Goal: Information Seeking & Learning: Learn about a topic

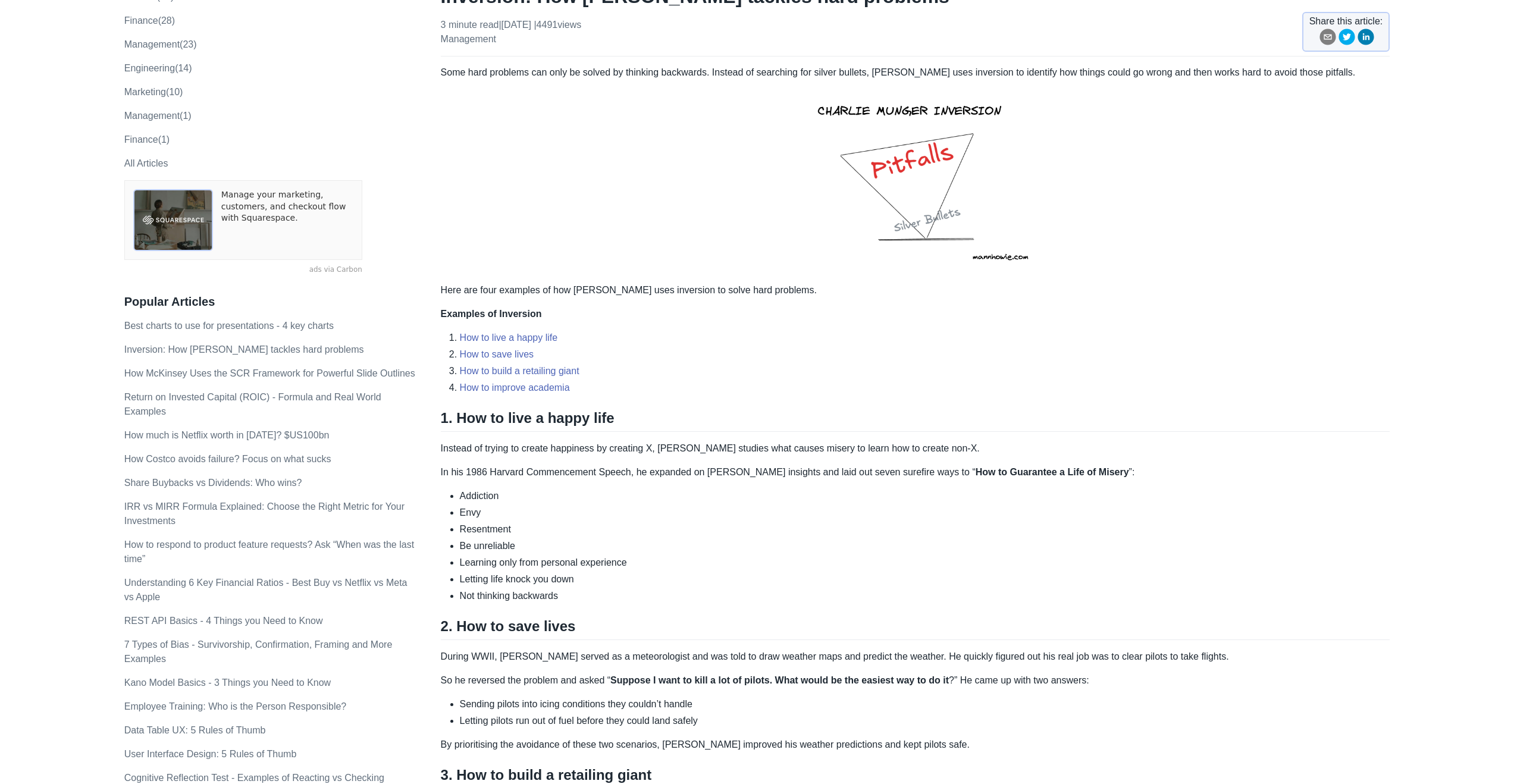
scroll to position [400, 0]
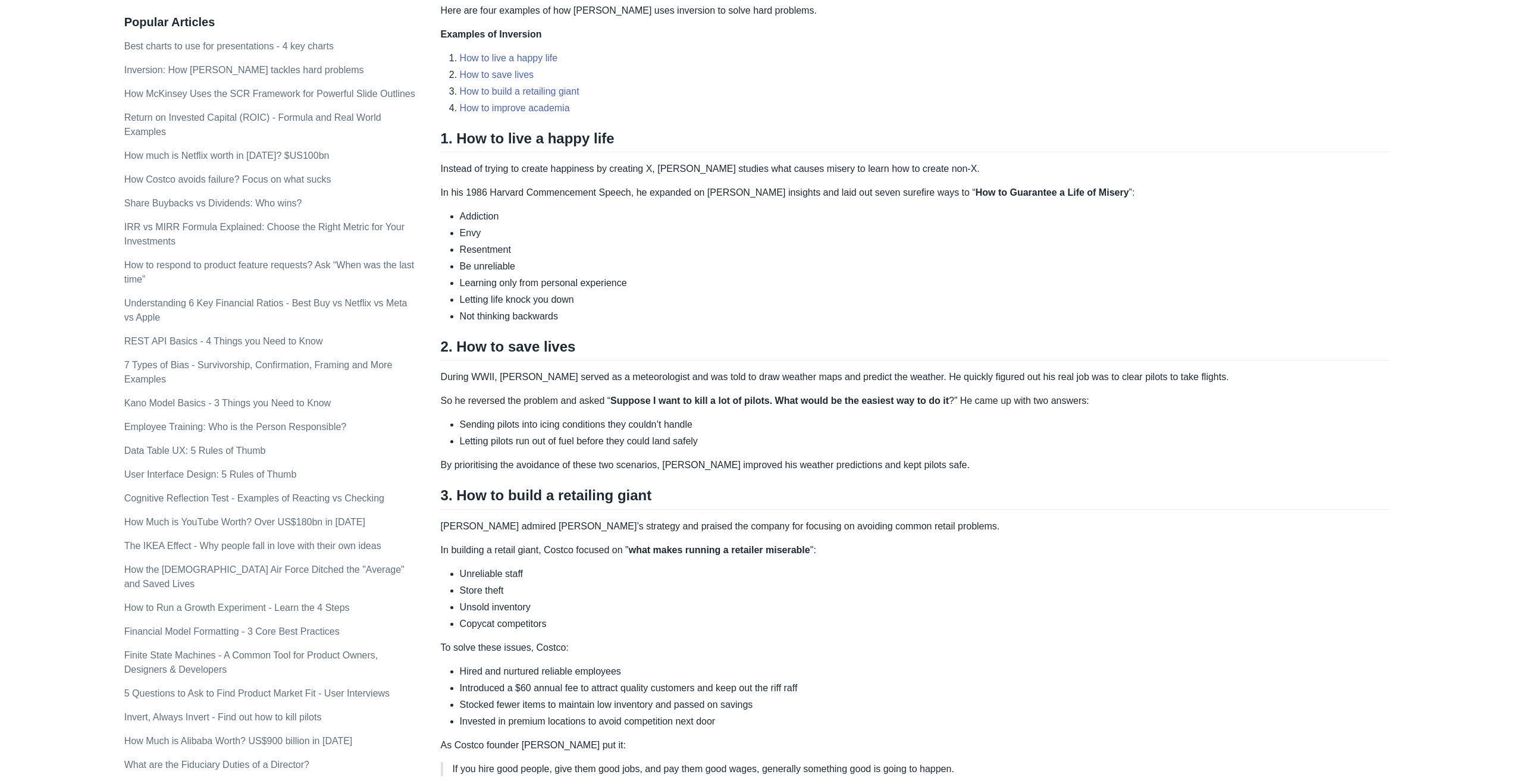
click at [626, 167] on p "Instead of trying to create happiness by creating X, [PERSON_NAME] studies what…" at bounding box center [915, 168] width 949 height 14
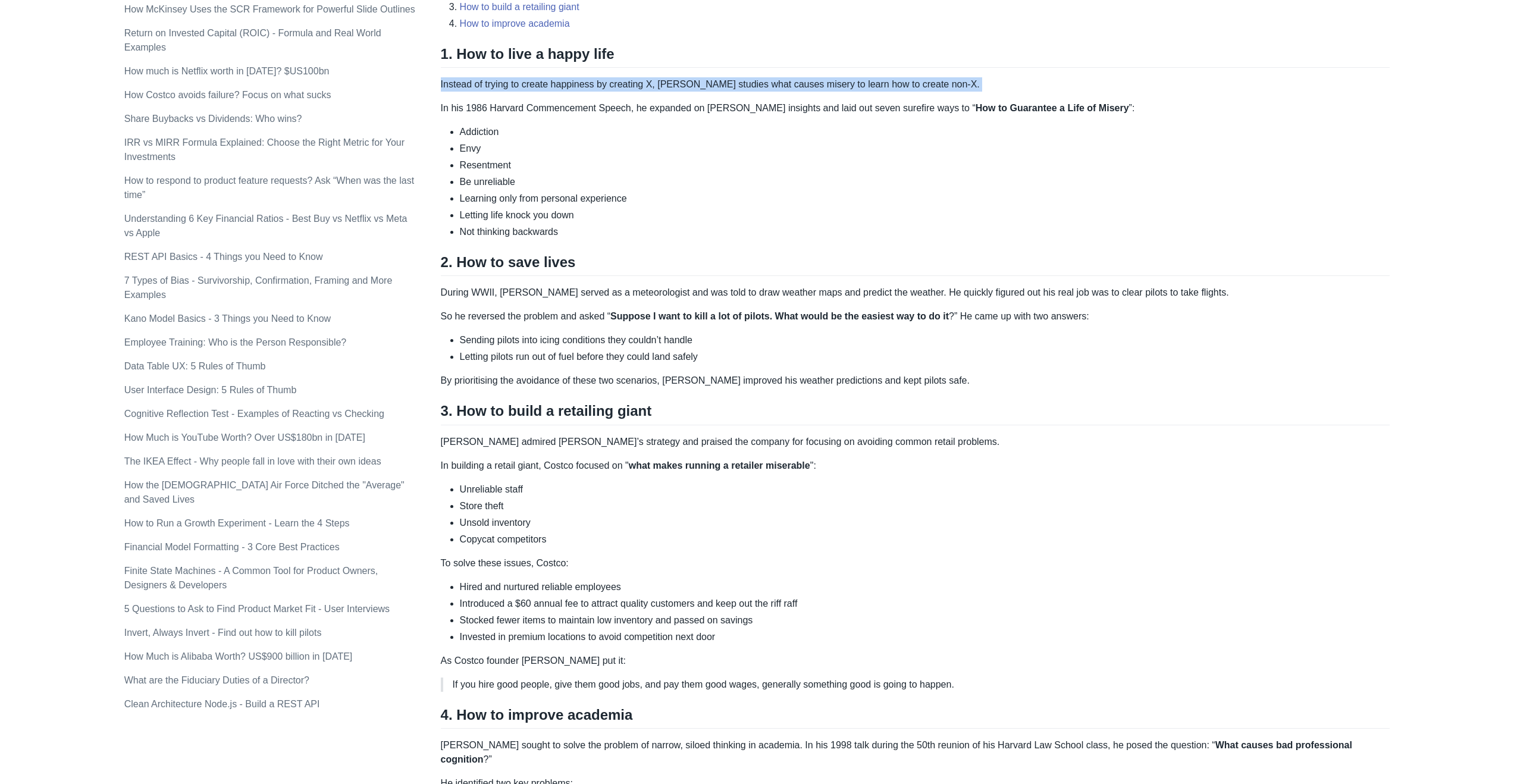
scroll to position [493, 0]
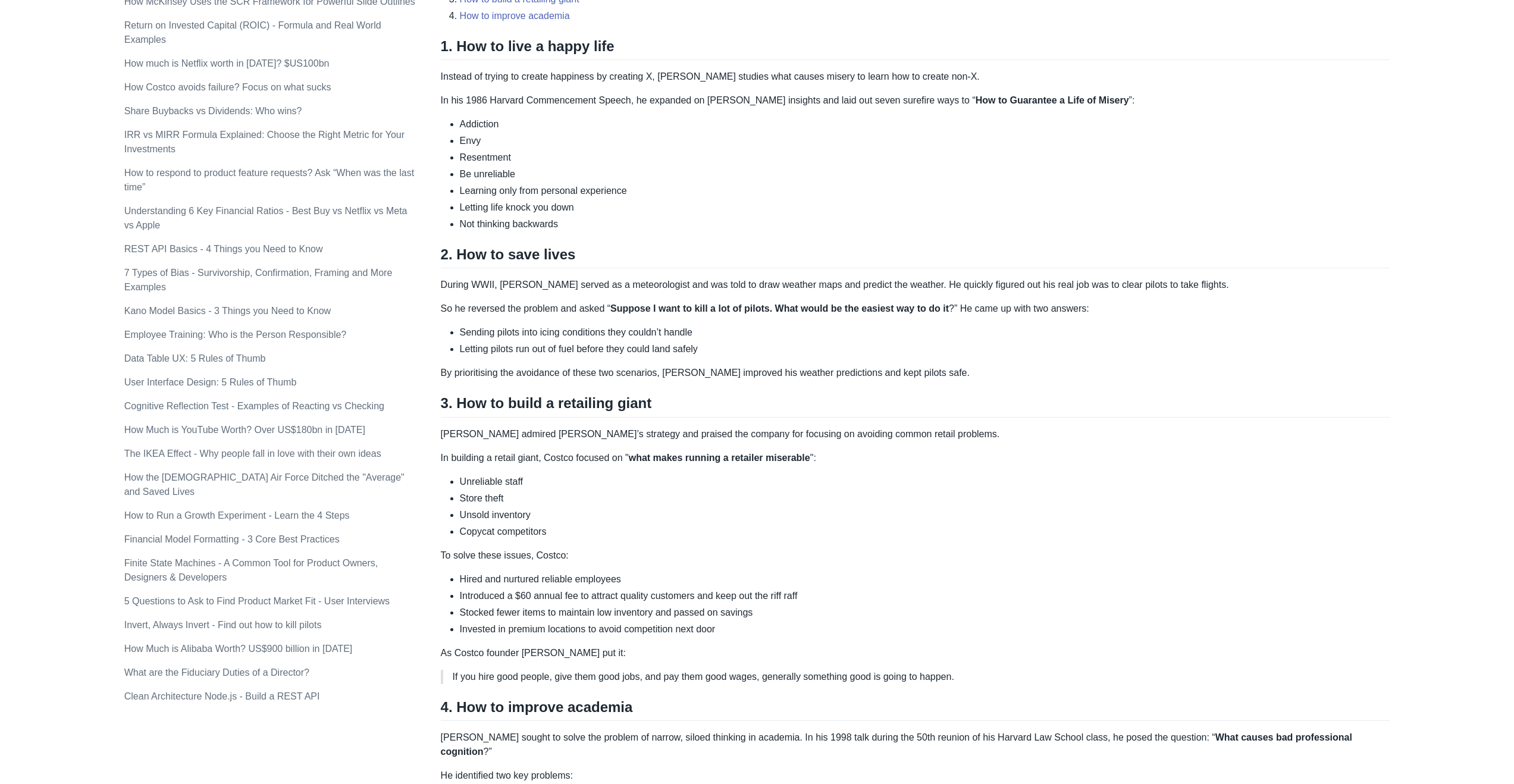
click at [559, 285] on p "During WWII, [PERSON_NAME] served as a meteorologist and was told to draw weath…" at bounding box center [915, 285] width 949 height 14
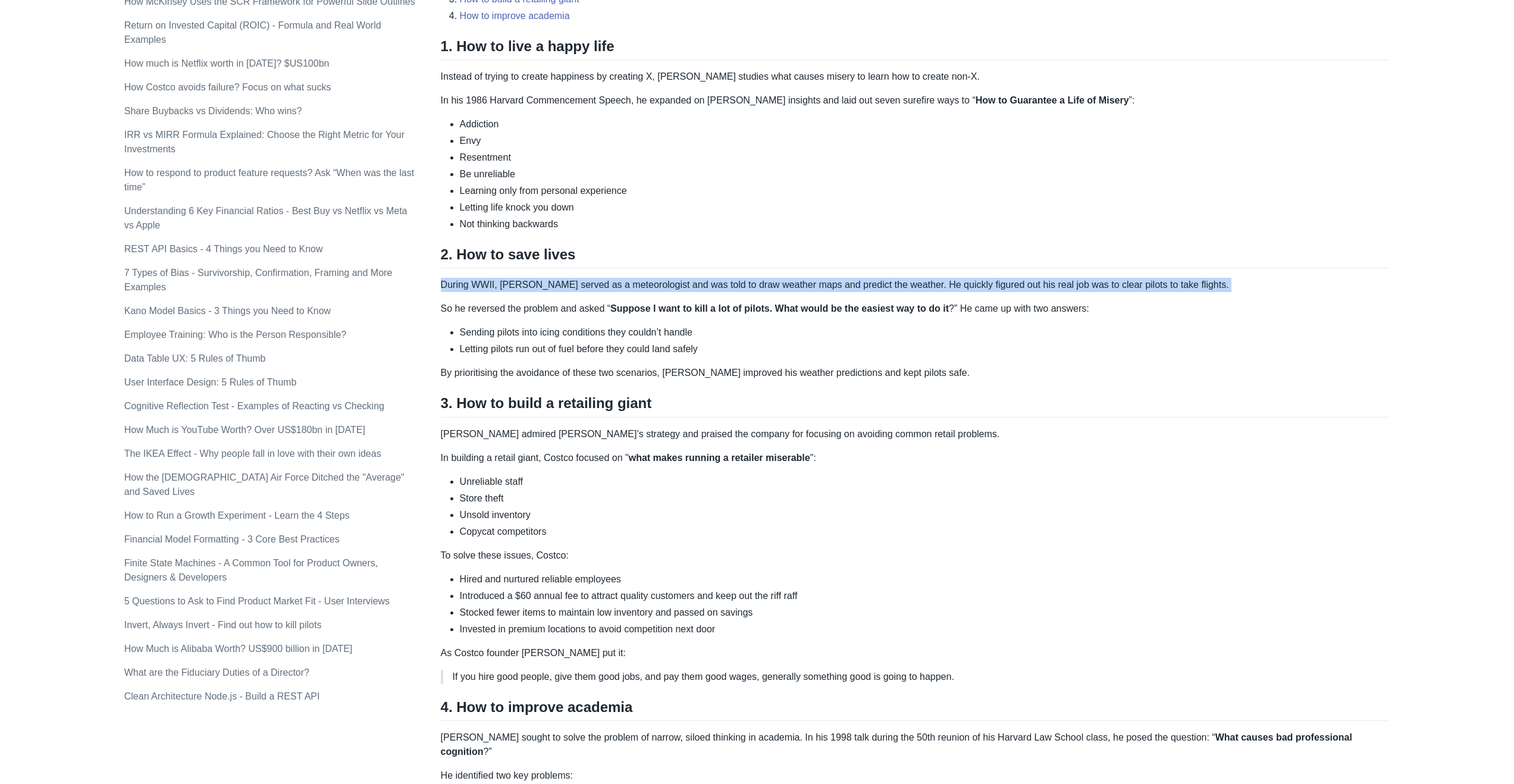
click at [559, 285] on p "During WWII, [PERSON_NAME] served as a meteorologist and was told to draw weath…" at bounding box center [915, 285] width 949 height 14
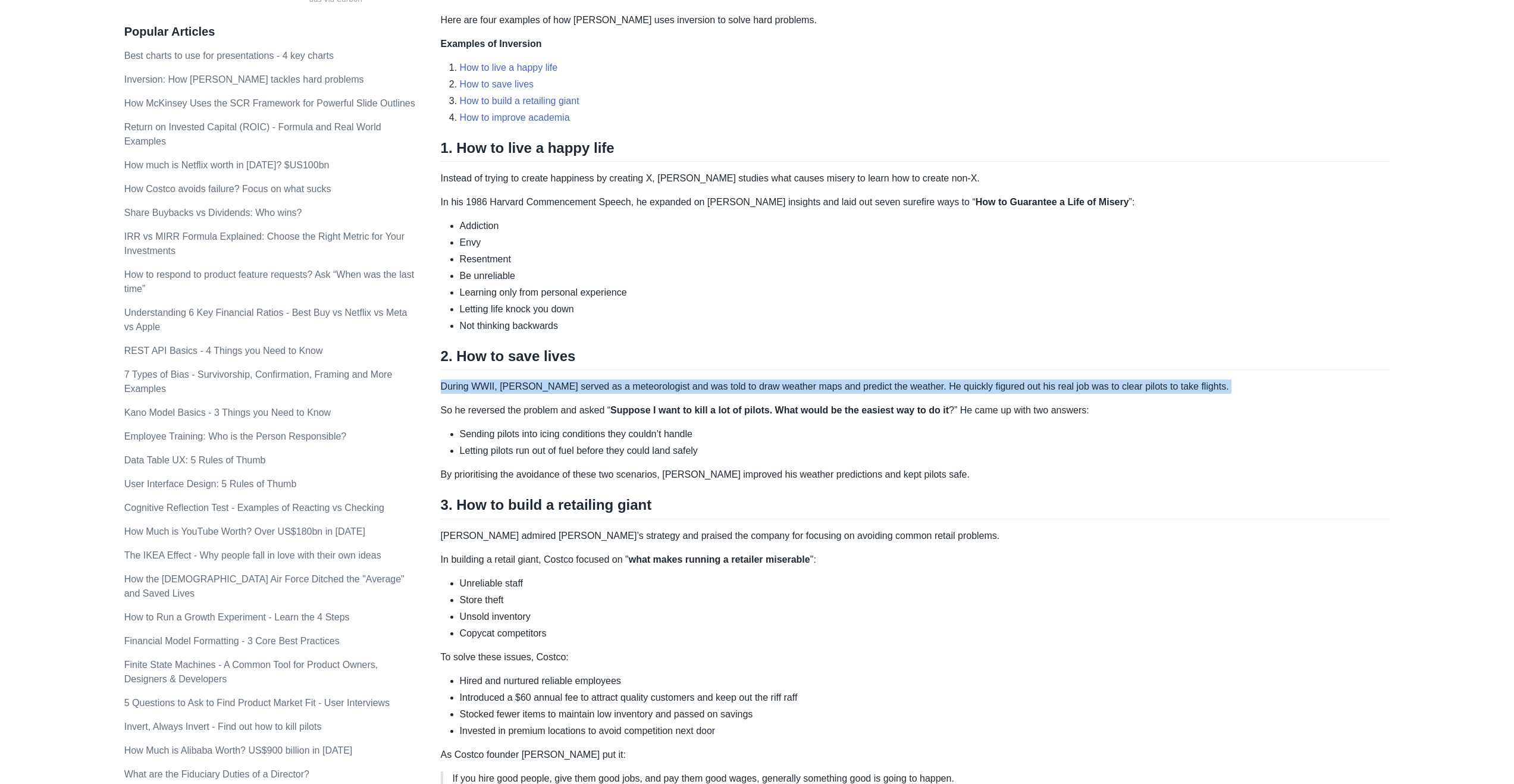
scroll to position [398, 0]
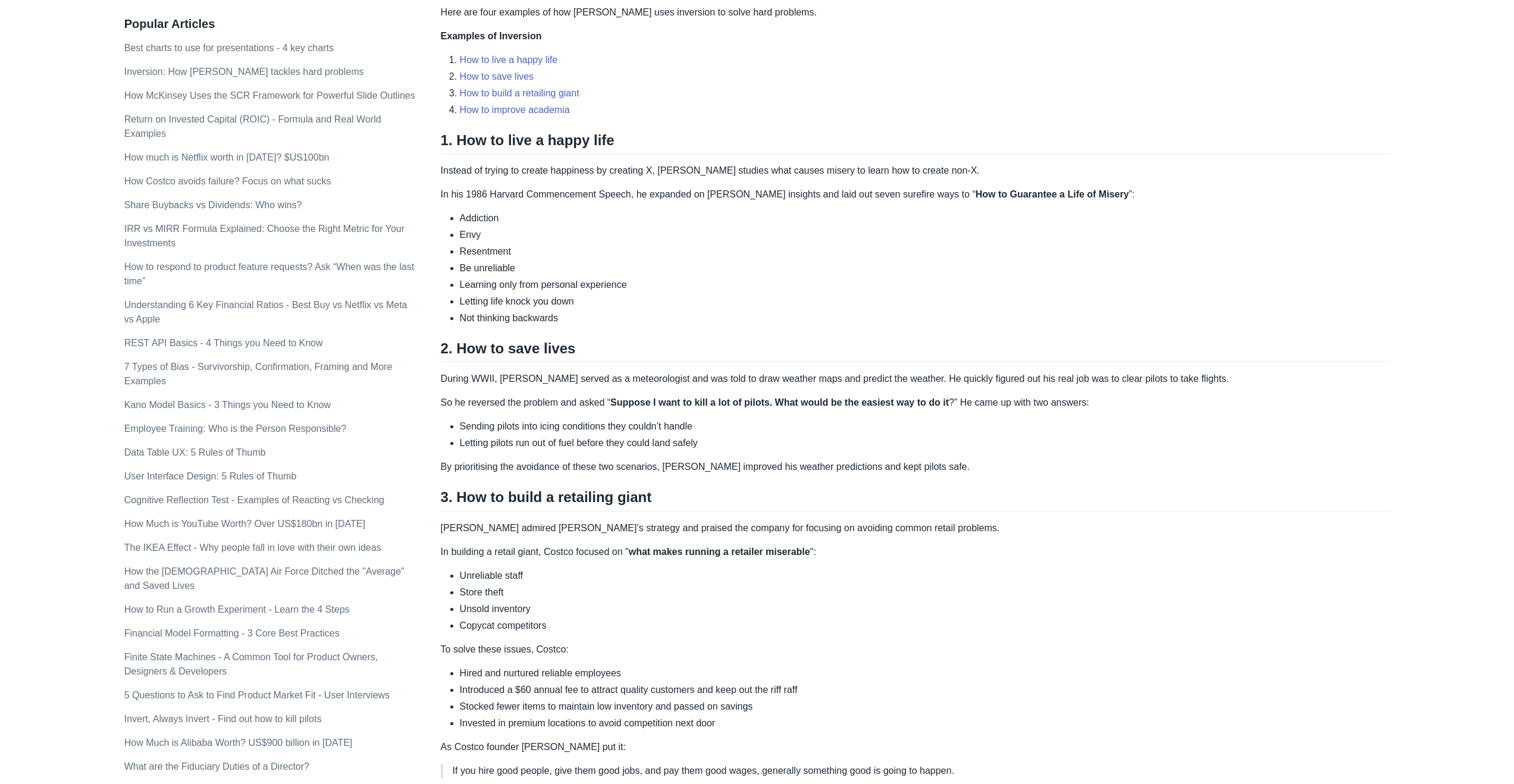
click at [512, 398] on p "So he reversed the problem and asked “ Suppose I want to kill a lot of pilots. …" at bounding box center [915, 403] width 949 height 14
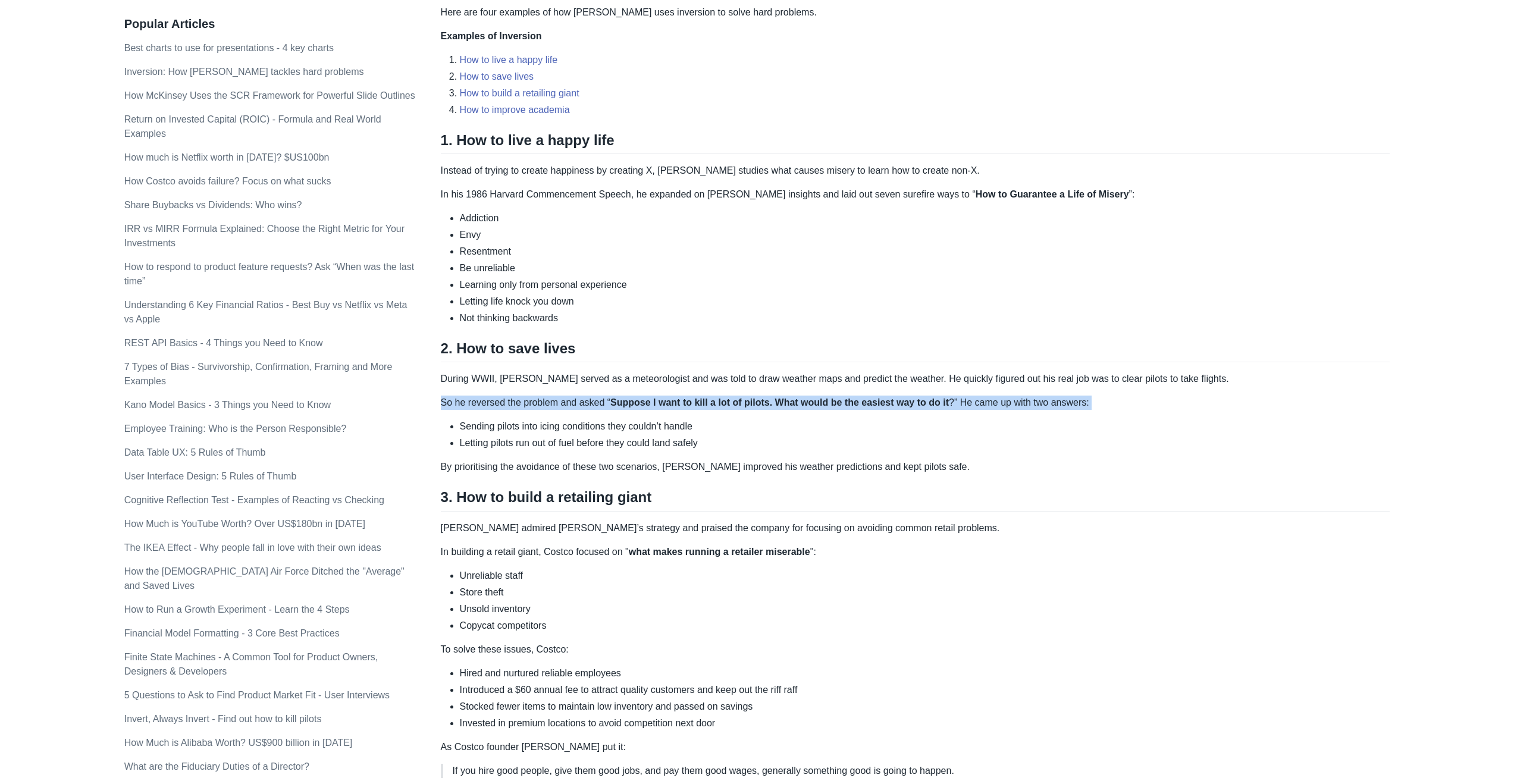
click at [512, 398] on p "So he reversed the problem and asked “ Suppose I want to kill a lot of pilots. …" at bounding box center [915, 403] width 949 height 14
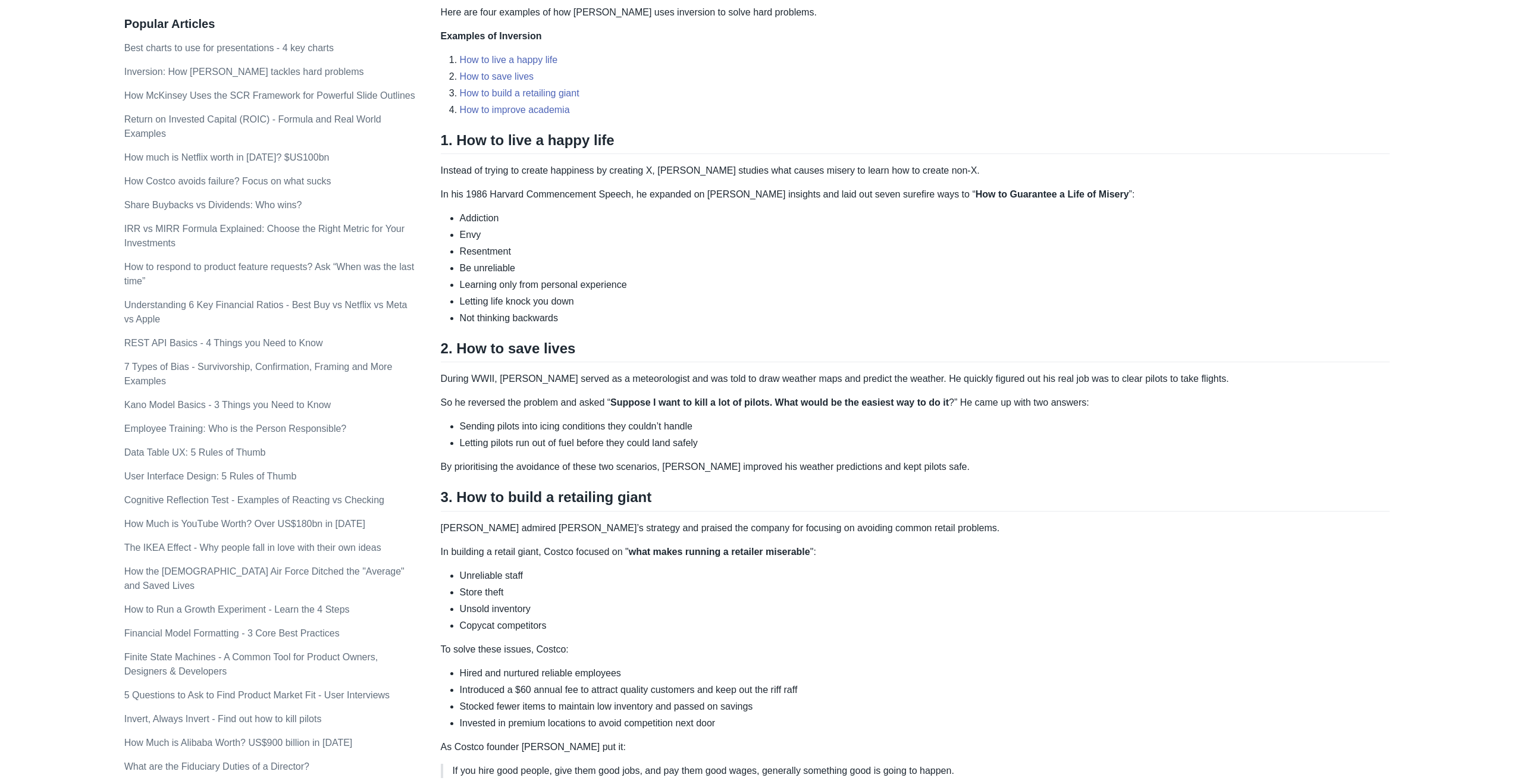
click at [530, 426] on li "Sending pilots into icing conditions they couldn’t handle" at bounding box center [924, 426] width 930 height 14
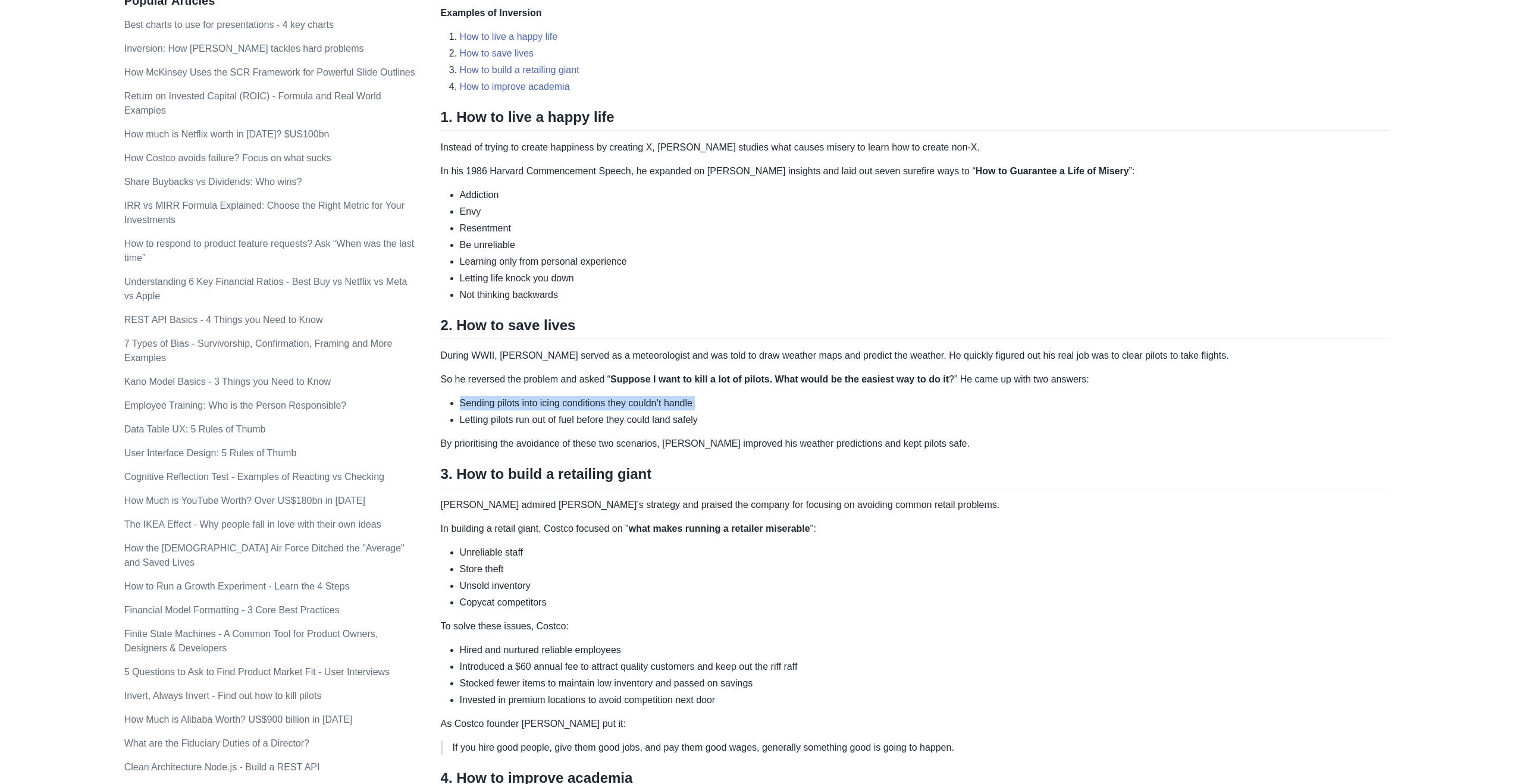
scroll to position [430, 0]
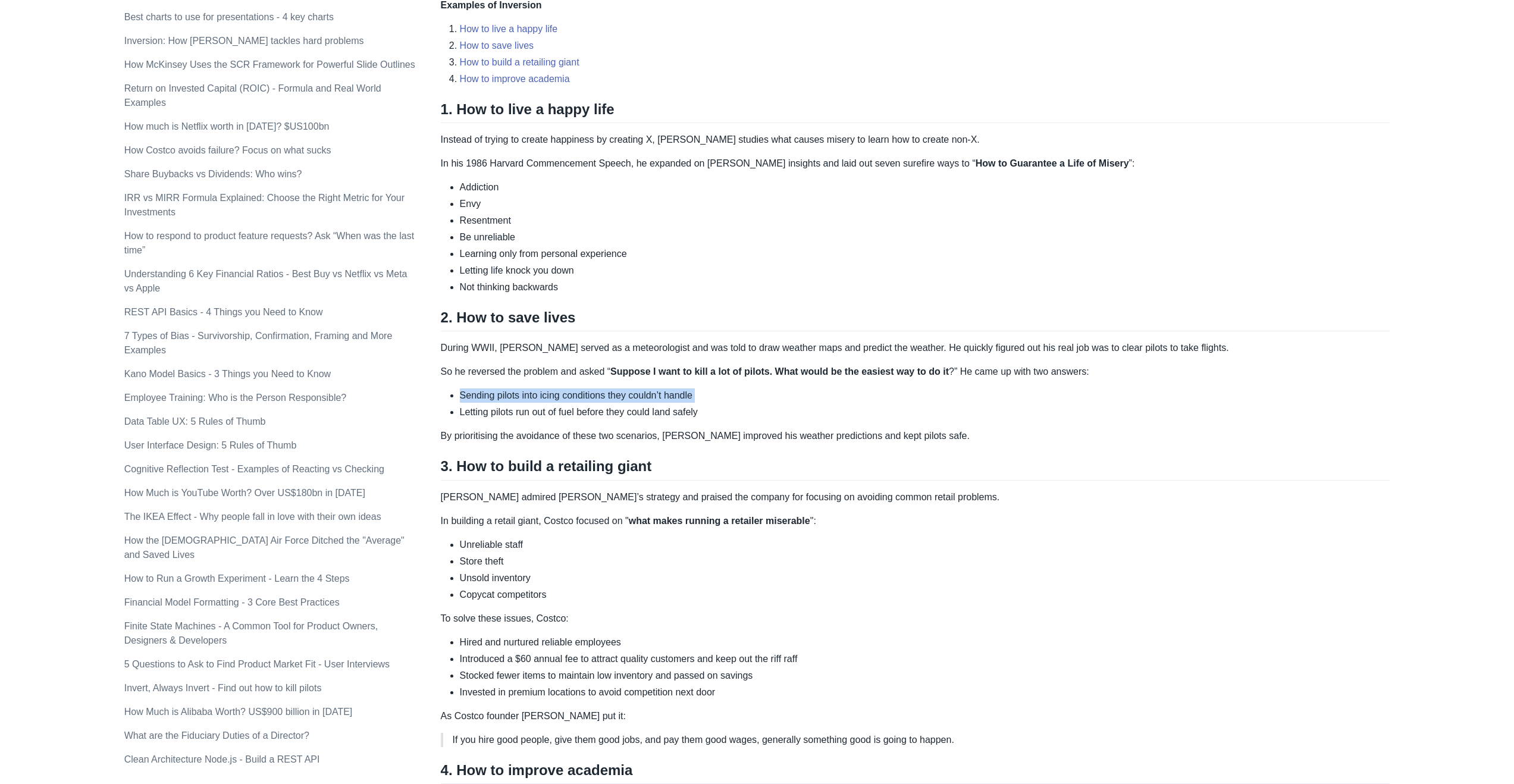
click at [461, 386] on div "Some hard problems can only be solved by thinking backwards. Instead of searchi…" at bounding box center [915, 394] width 949 height 1275
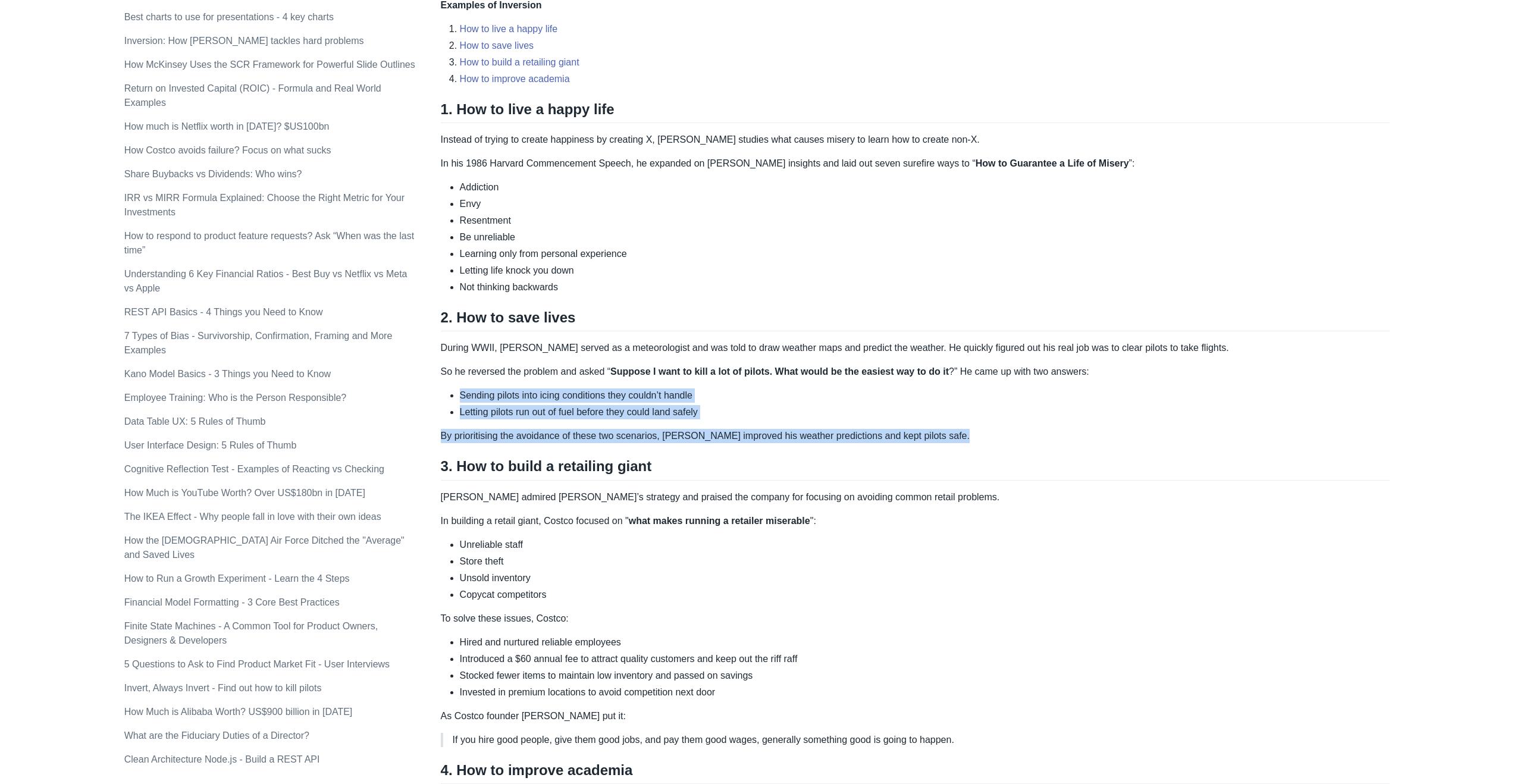
drag, startPoint x: 449, startPoint y: 394, endPoint x: 1023, endPoint y: 444, distance: 576.2
click at [1023, 444] on div "Some hard problems can only be solved by thinking backwards. Instead of searchi…" at bounding box center [915, 394] width 949 height 1275
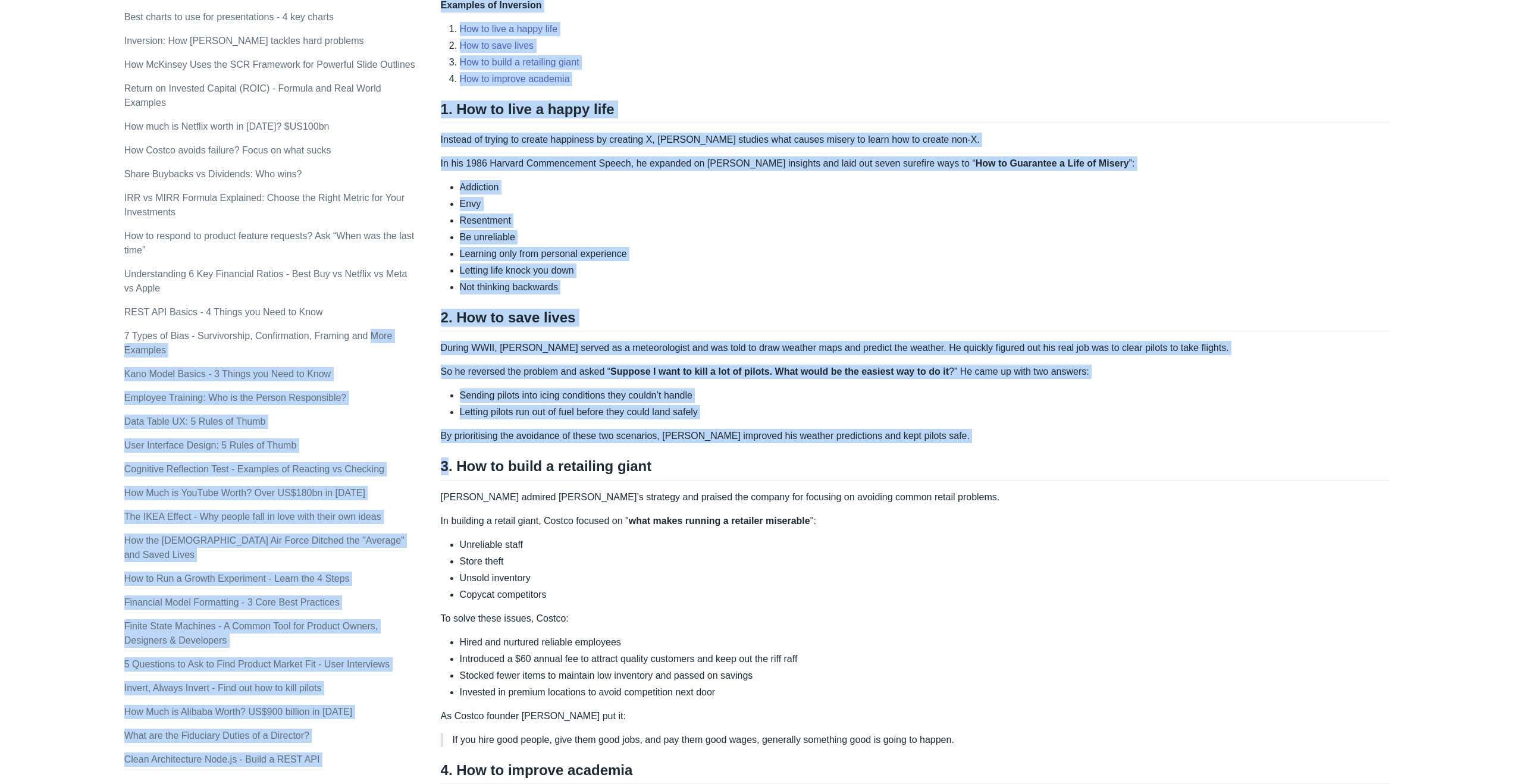
drag, startPoint x: 1023, startPoint y: 444, endPoint x: 411, endPoint y: 353, distance: 618.7
click at [411, 353] on div "Topics product (28) finance (28) management (23) engineering (14) marketing (10…" at bounding box center [757, 453] width 1266 height 1622
click at [551, 375] on p "So he reversed the problem and asked “ Suppose I want to kill a lot of pilots. …" at bounding box center [915, 371] width 949 height 14
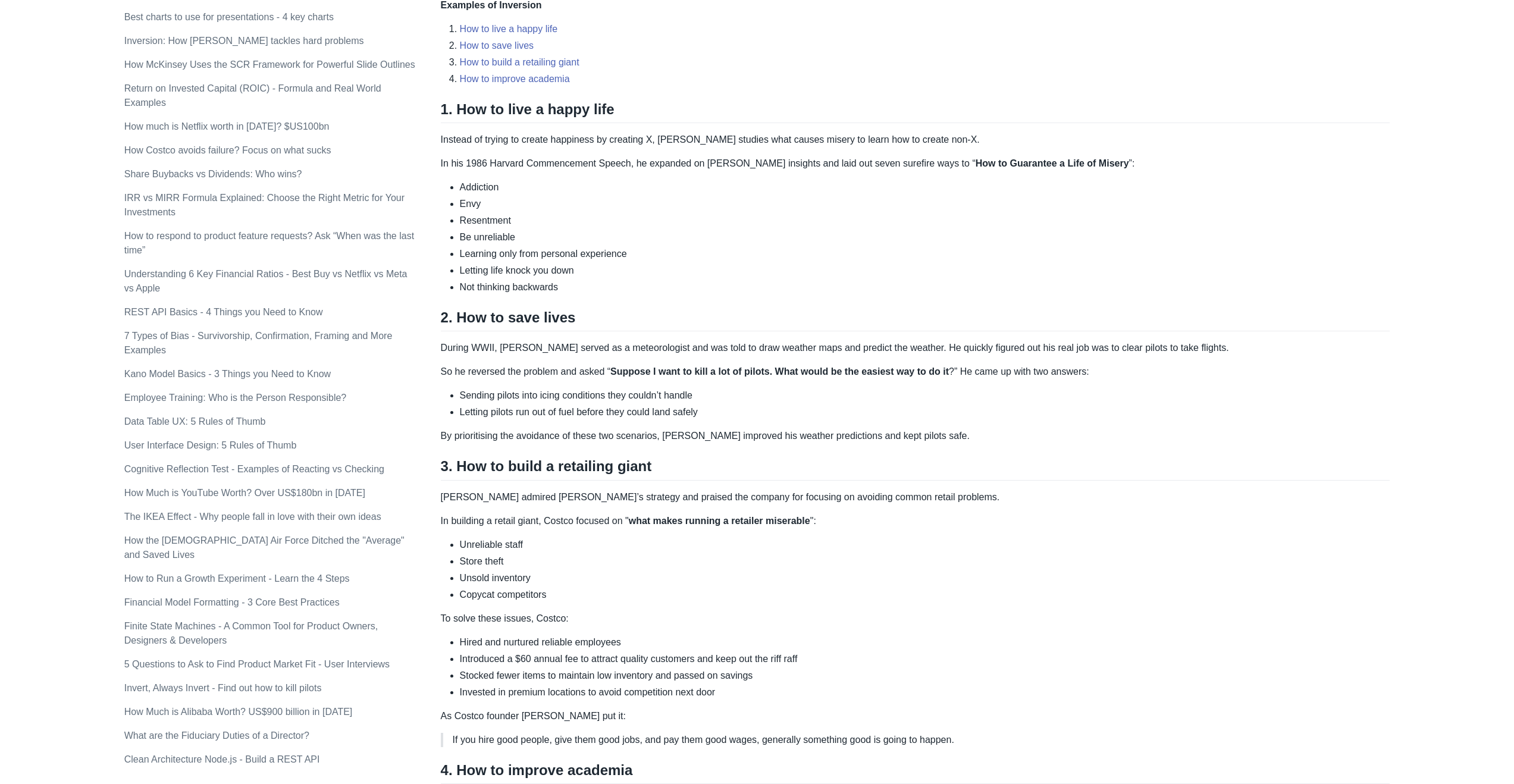
scroll to position [437, 0]
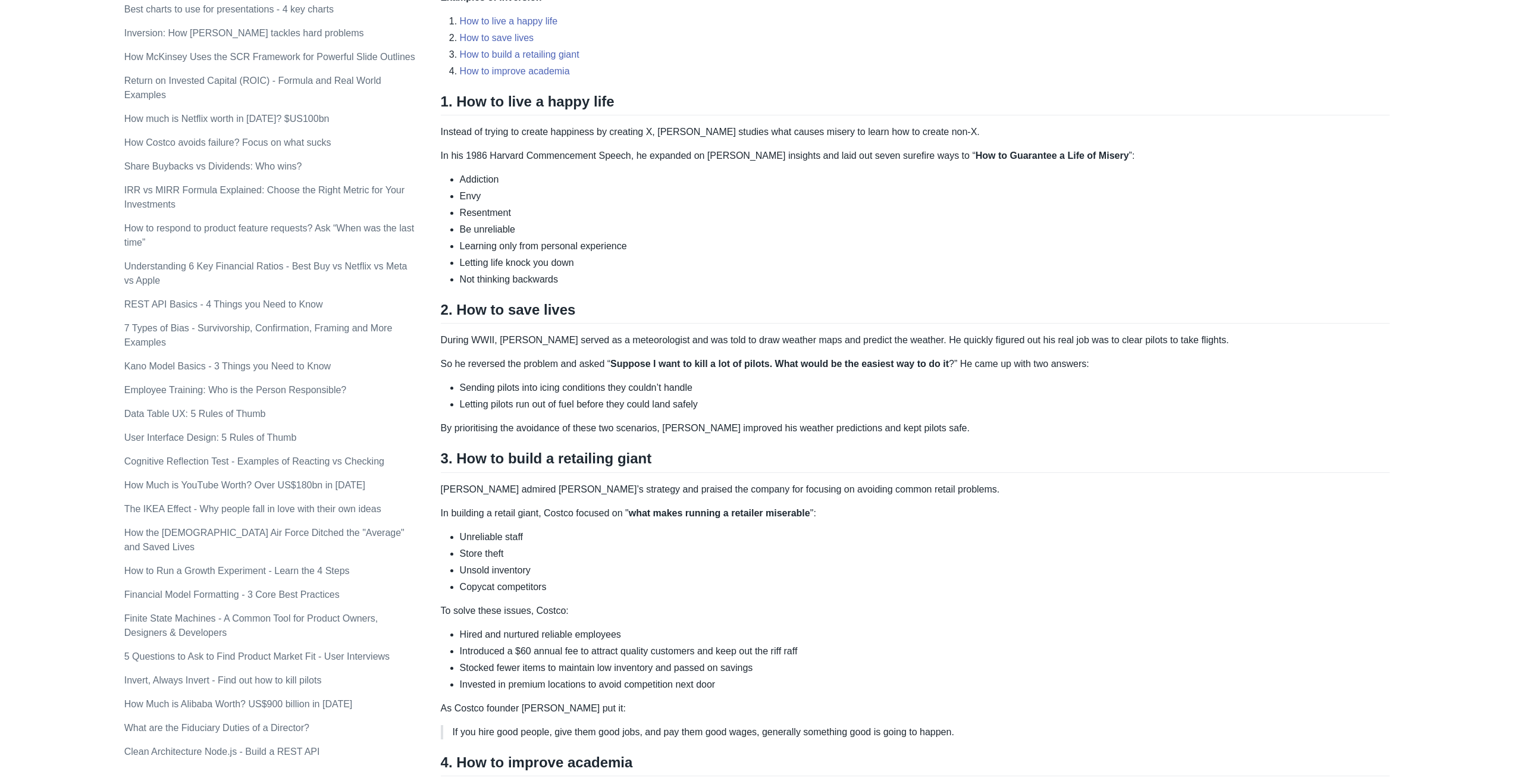
click at [457, 360] on p "So he reversed the problem and asked “ Suppose I want to kill a lot of pilots. …" at bounding box center [915, 364] width 949 height 14
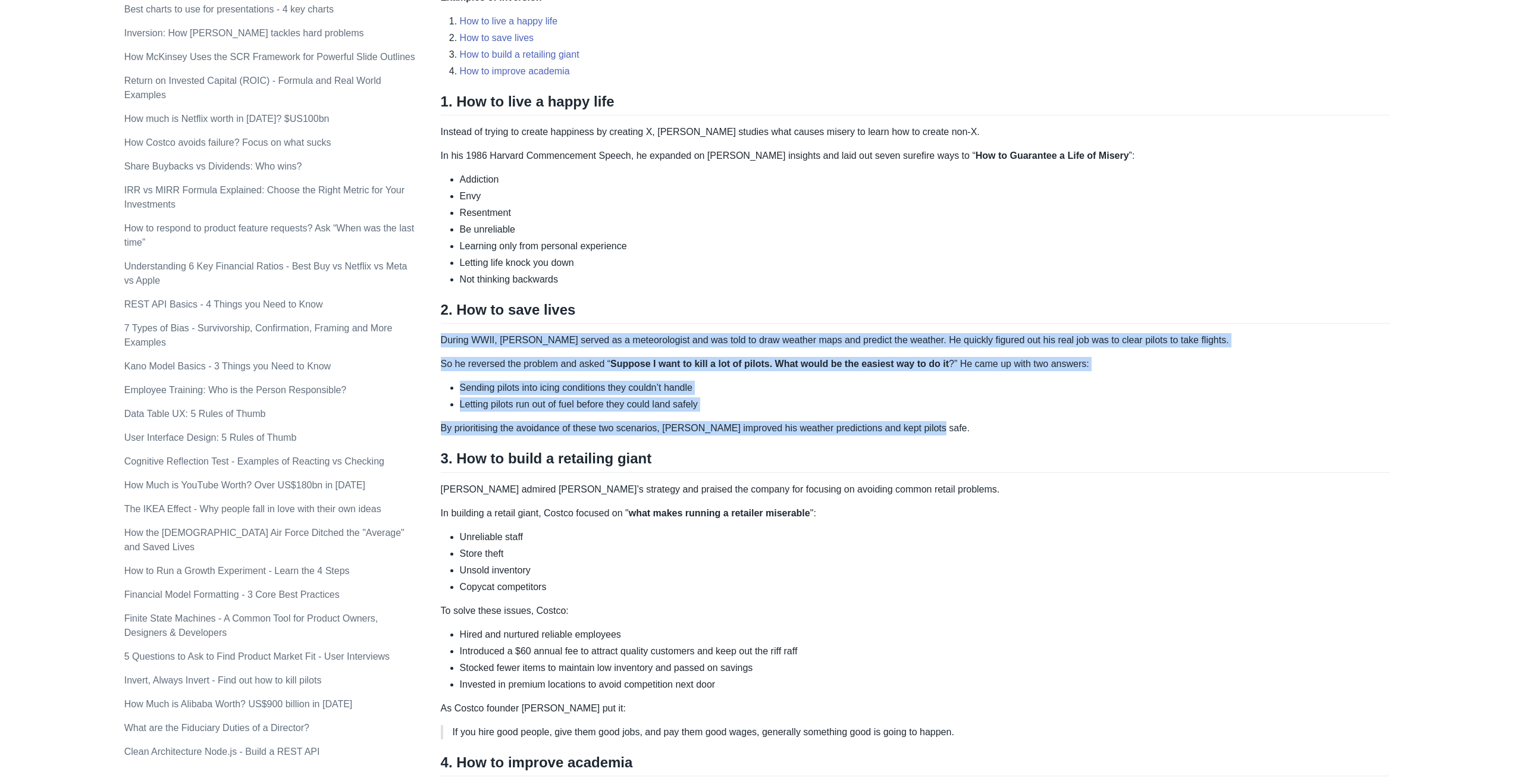
drag, startPoint x: 443, startPoint y: 338, endPoint x: 969, endPoint y: 433, distance: 534.5
click at [969, 433] on div "Some hard problems can only be solved by thinking backwards. Instead of searchi…" at bounding box center [915, 386] width 949 height 1275
copy div "During WWII, [PERSON_NAME] served as a meteorologist and was told to draw weath…"
click at [616, 400] on li "Letting pilots run out of fuel before they could land safely" at bounding box center [924, 404] width 930 height 14
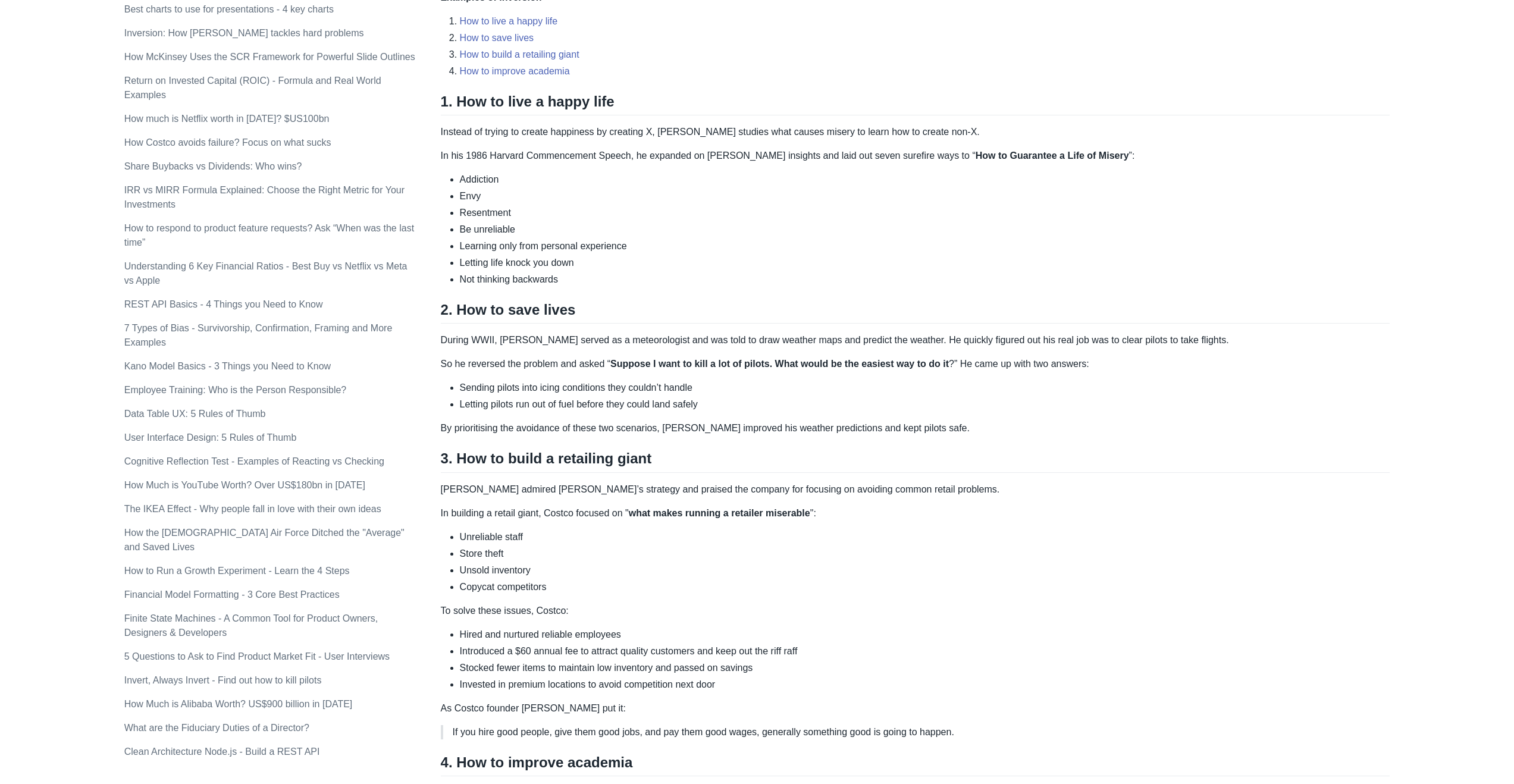
click at [624, 341] on p "During WWII, [PERSON_NAME] served as a meteorologist and was told to draw weath…" at bounding box center [915, 340] width 949 height 14
copy p "meteorologist"
click at [387, 398] on p "Employee Training: Who is the Person Responsible?" at bounding box center [269, 390] width 291 height 14
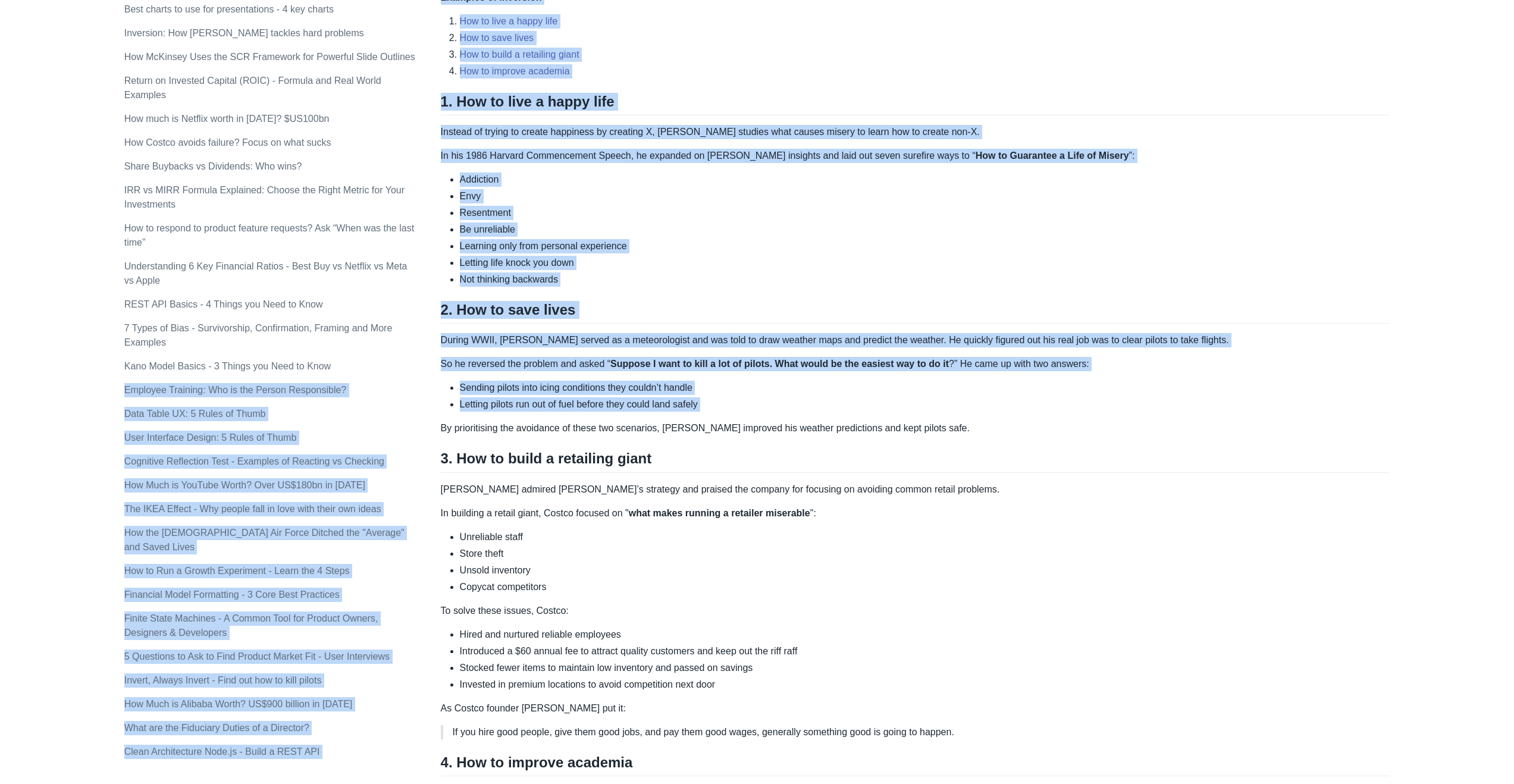
drag, startPoint x: 439, startPoint y: 390, endPoint x: 747, endPoint y: 415, distance: 309.0
click at [747, 415] on div "Topics product (28) finance (28) management (23) engineering (14) marketing (10…" at bounding box center [757, 445] width 1266 height 1622
click at [747, 415] on div "Some hard problems can only be solved by thinking backwards. Instead of searchi…" at bounding box center [915, 386] width 949 height 1275
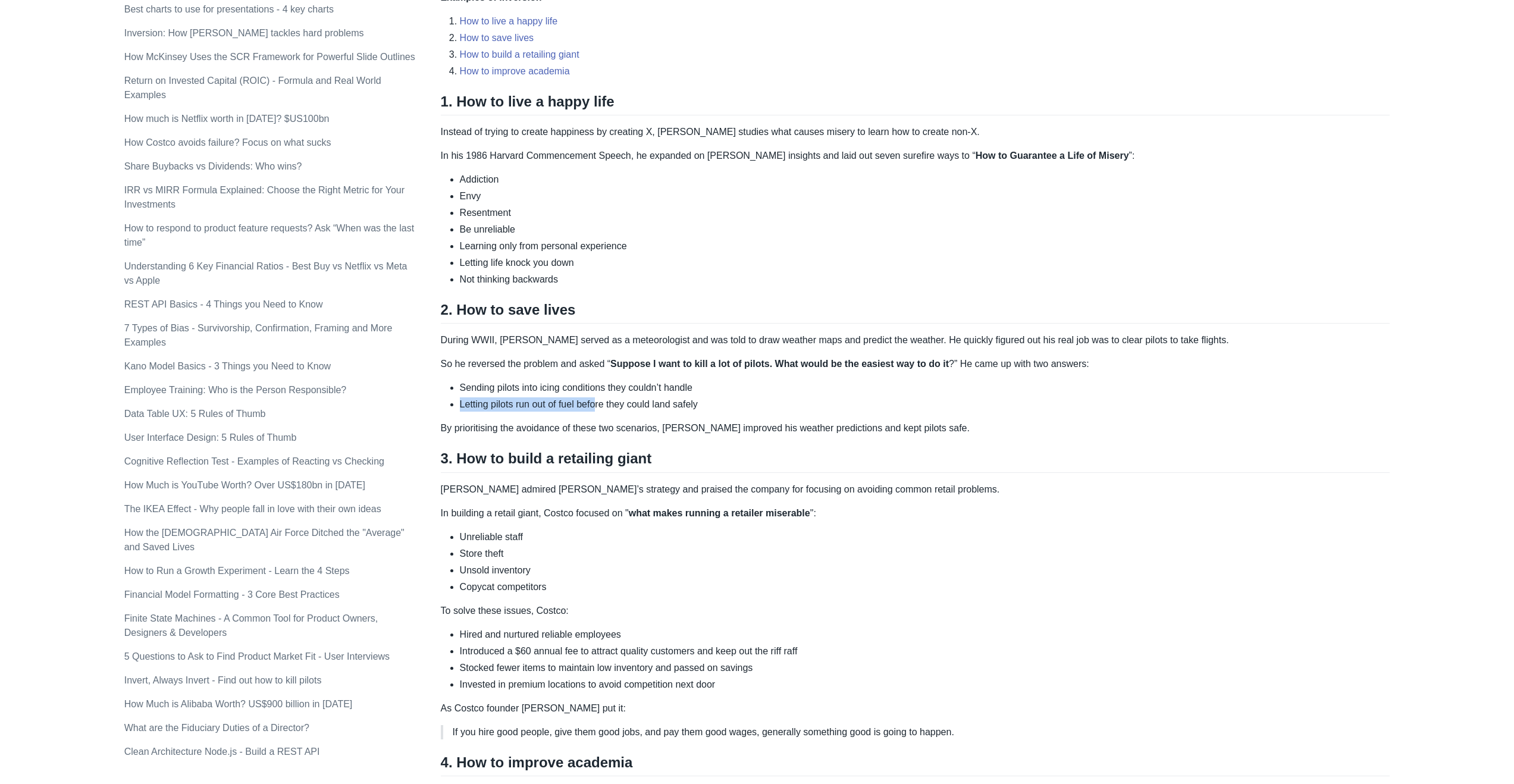
drag, startPoint x: 713, startPoint y: 396, endPoint x: 598, endPoint y: 409, distance: 115.7
click at [598, 409] on ul "Sending pilots into icing conditions they couldn’t handle Letting pilots run ou…" at bounding box center [915, 396] width 949 height 31
click at [710, 404] on li "Letting pilots run out of fuel before they could land safely" at bounding box center [924, 404] width 930 height 14
drag, startPoint x: 735, startPoint y: 410, endPoint x: 453, endPoint y: 390, distance: 282.7
click at [453, 390] on ul "Sending pilots into icing conditions they couldn’t handle Letting pilots run ou…" at bounding box center [915, 396] width 949 height 31
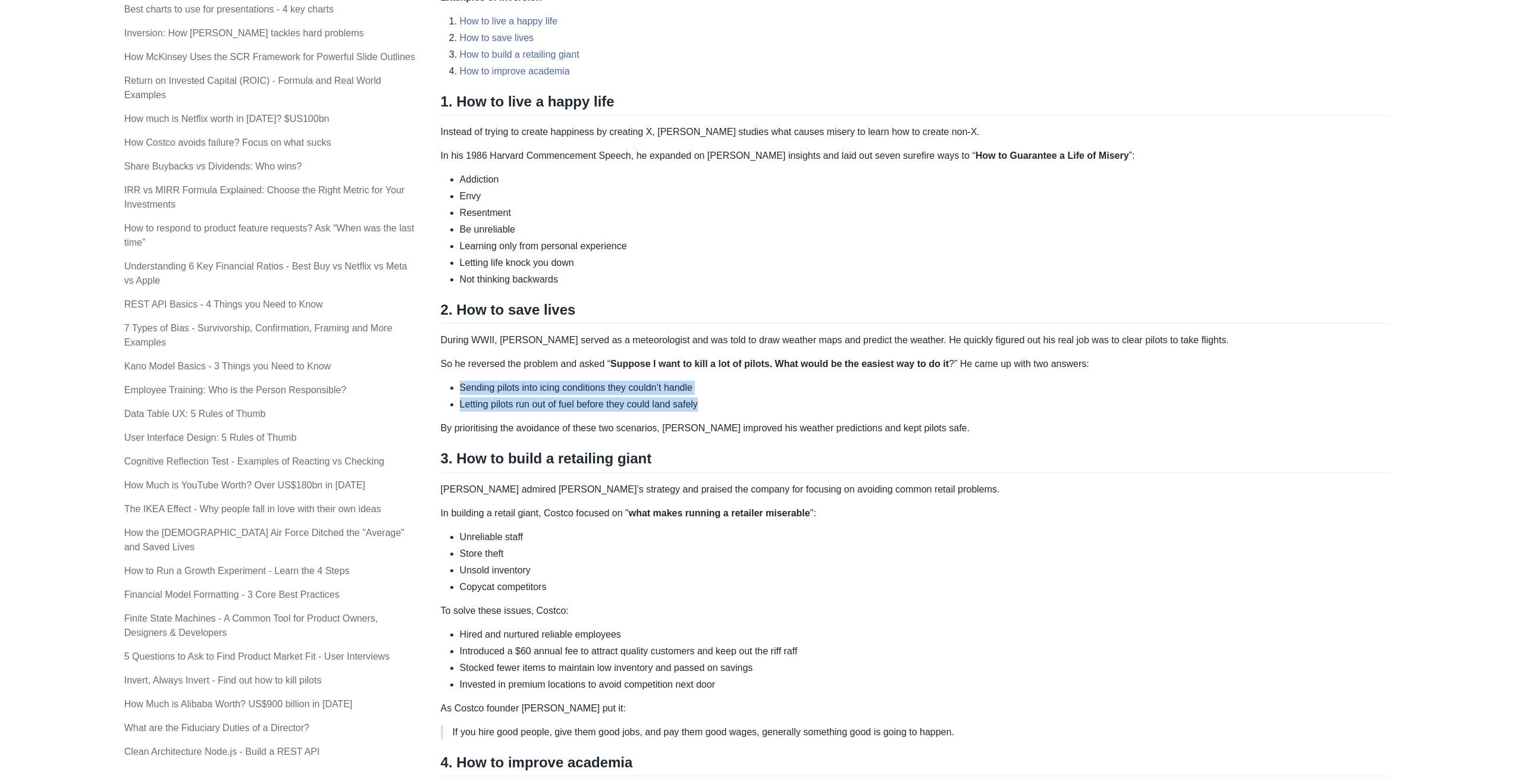
copy ul "Sending pilots into icing conditions they couldn’t handle Letting pilots run ou…"
